Goal: Register for event/course

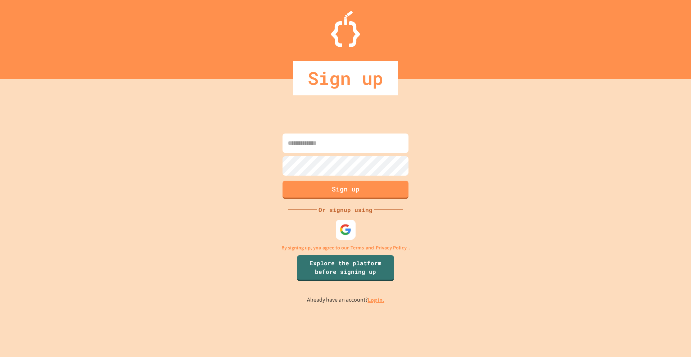
click at [347, 225] on img at bounding box center [346, 230] width 12 height 12
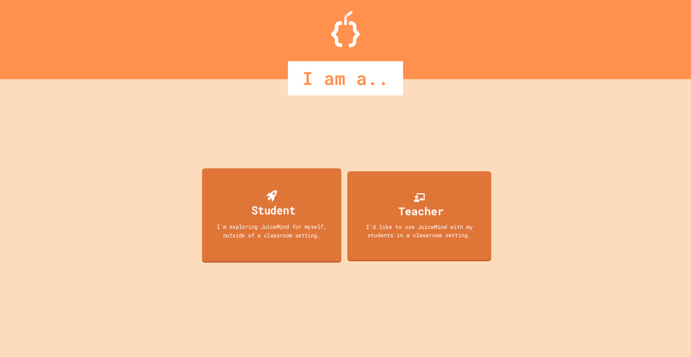
click at [316, 251] on div "Student I'm exploring JuiceMind for myself, outside of a classroom setting." at bounding box center [271, 215] width 139 height 95
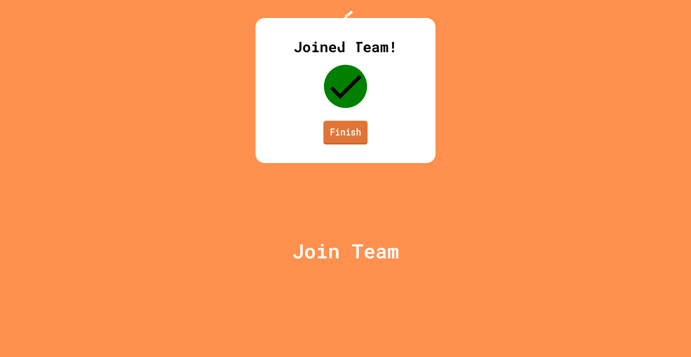
click at [356, 144] on link "Finish" at bounding box center [345, 133] width 44 height 24
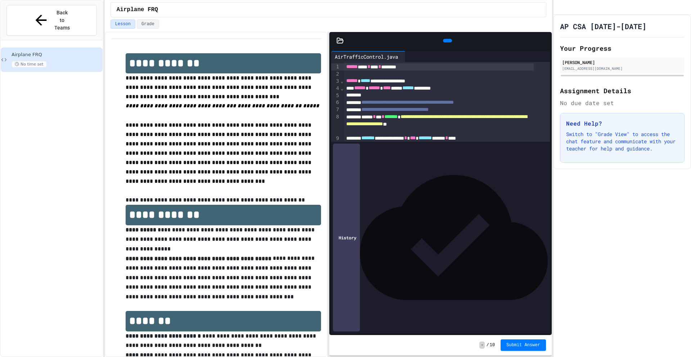
click at [439, 46] on div at bounding box center [447, 40] width 16 height 11
click at [443, 42] on div at bounding box center [447, 41] width 9 height 4
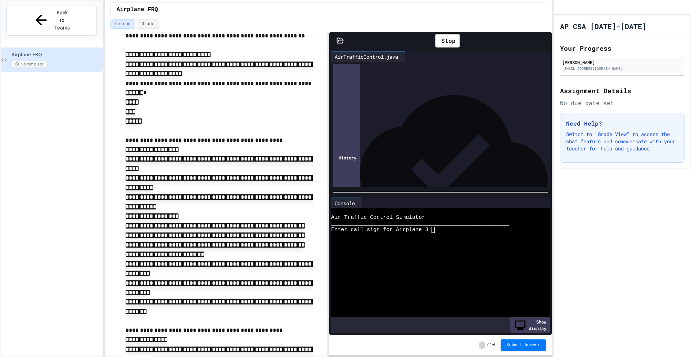
scroll to position [939, 0]
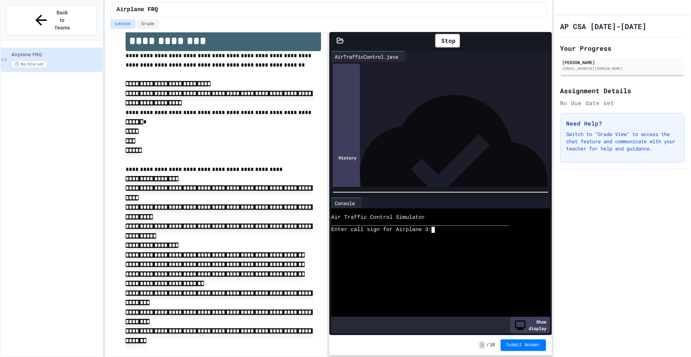
click at [436, 228] on textarea "Terminal input" at bounding box center [436, 230] width 3 height 6
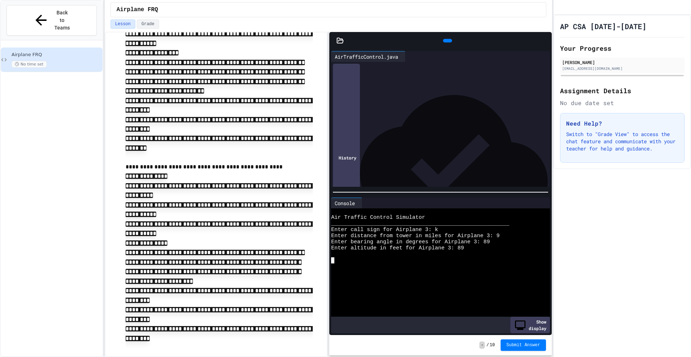
scroll to position [1197, 0]
click at [329, 207] on div "**********" at bounding box center [328, 194] width 447 height 325
